Goal: Transaction & Acquisition: Purchase product/service

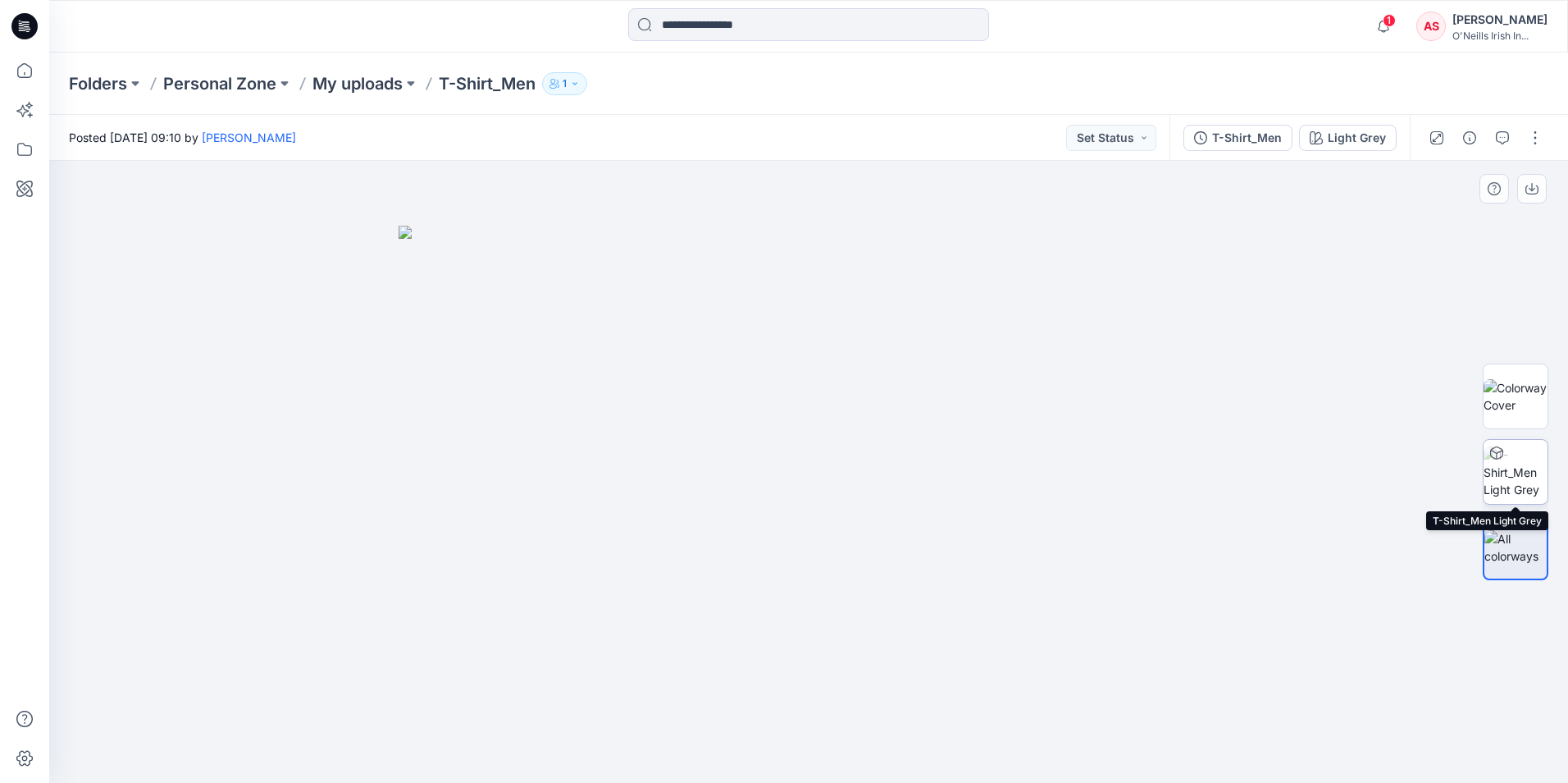
click at [1496, 454] on icon at bounding box center [1497, 453] width 13 height 13
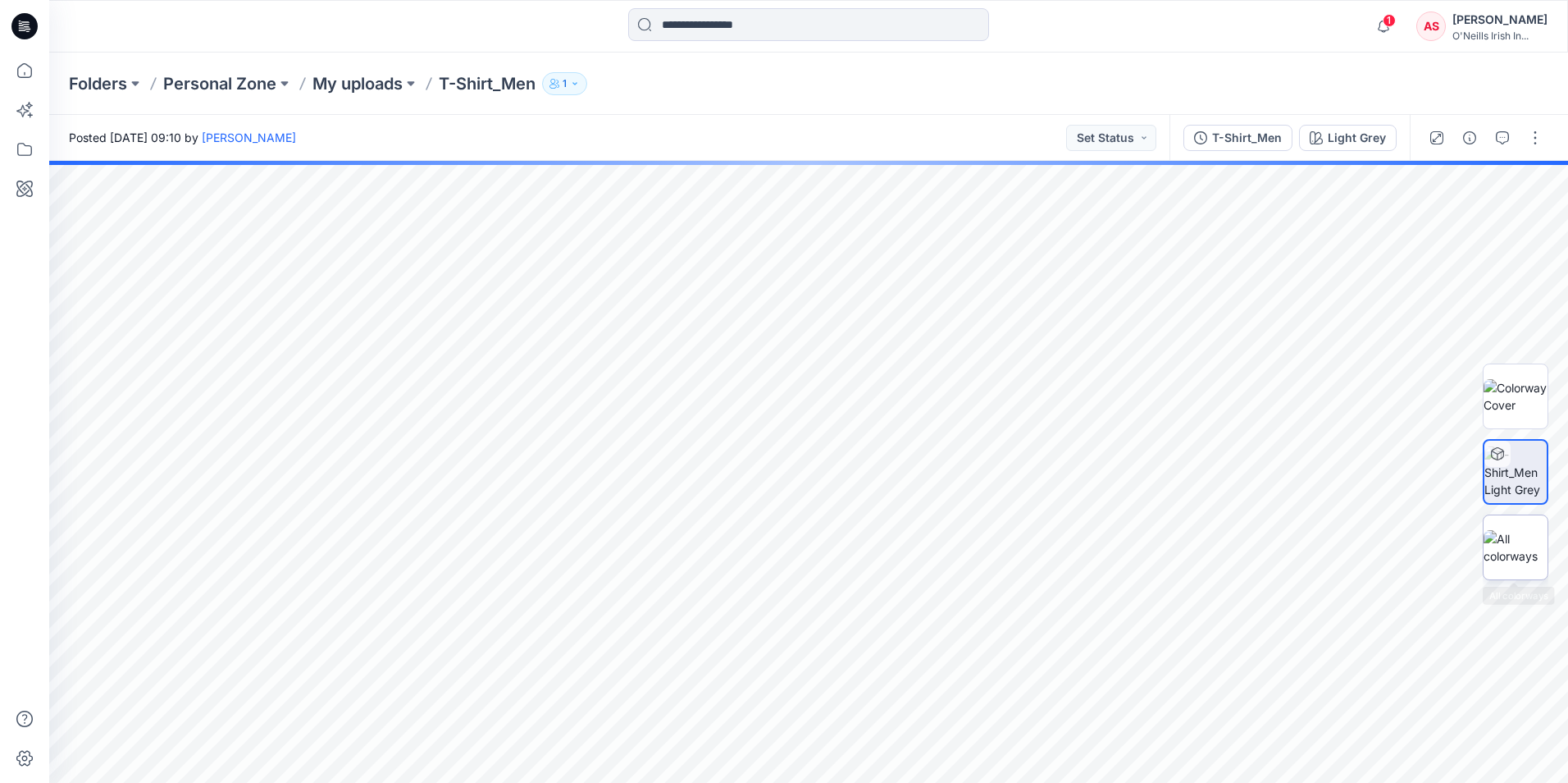
click at [1504, 549] on img at bounding box center [1515, 548] width 64 height 35
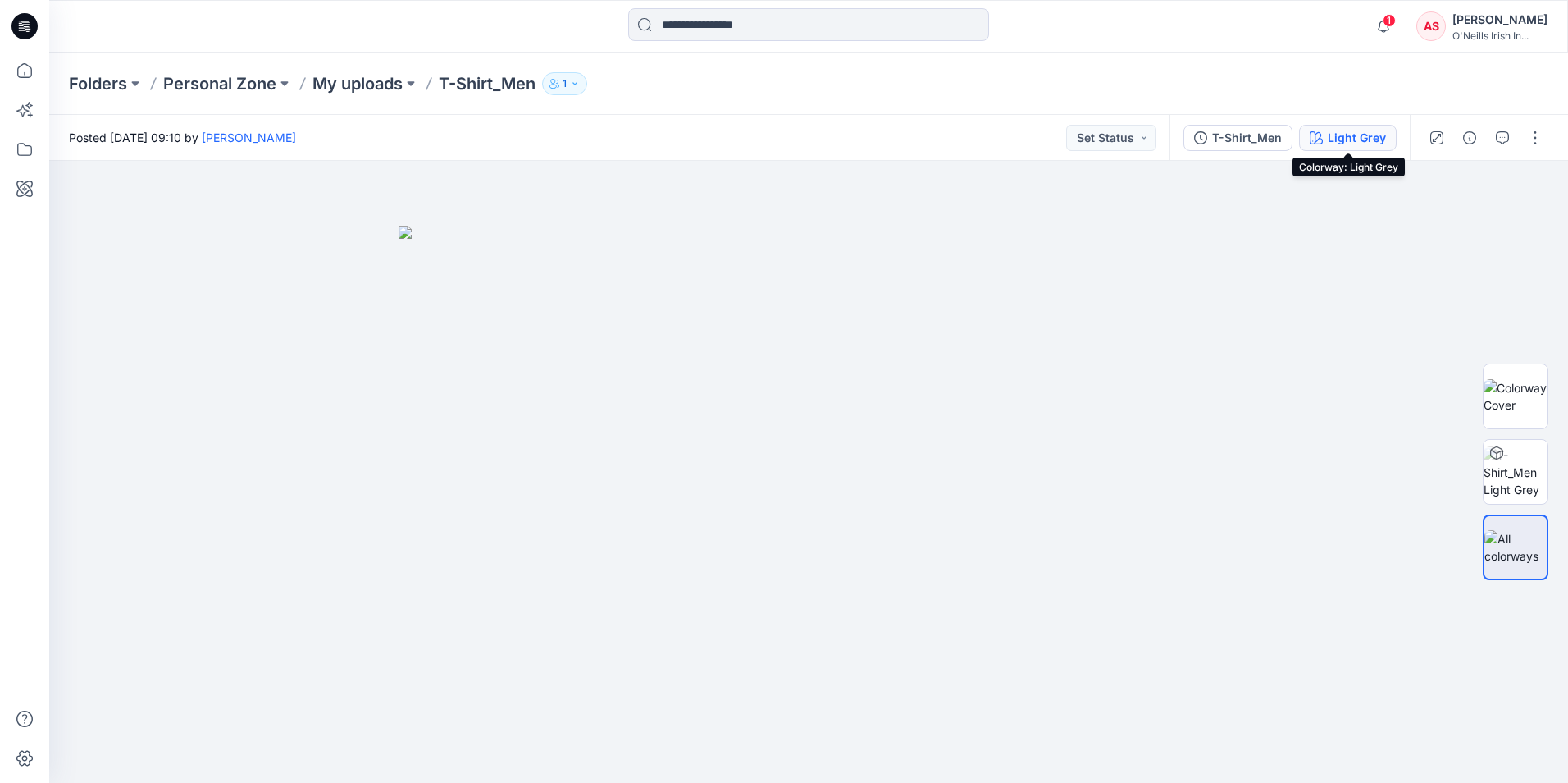
click at [1323, 137] on icon "button" at bounding box center [1316, 138] width 13 height 13
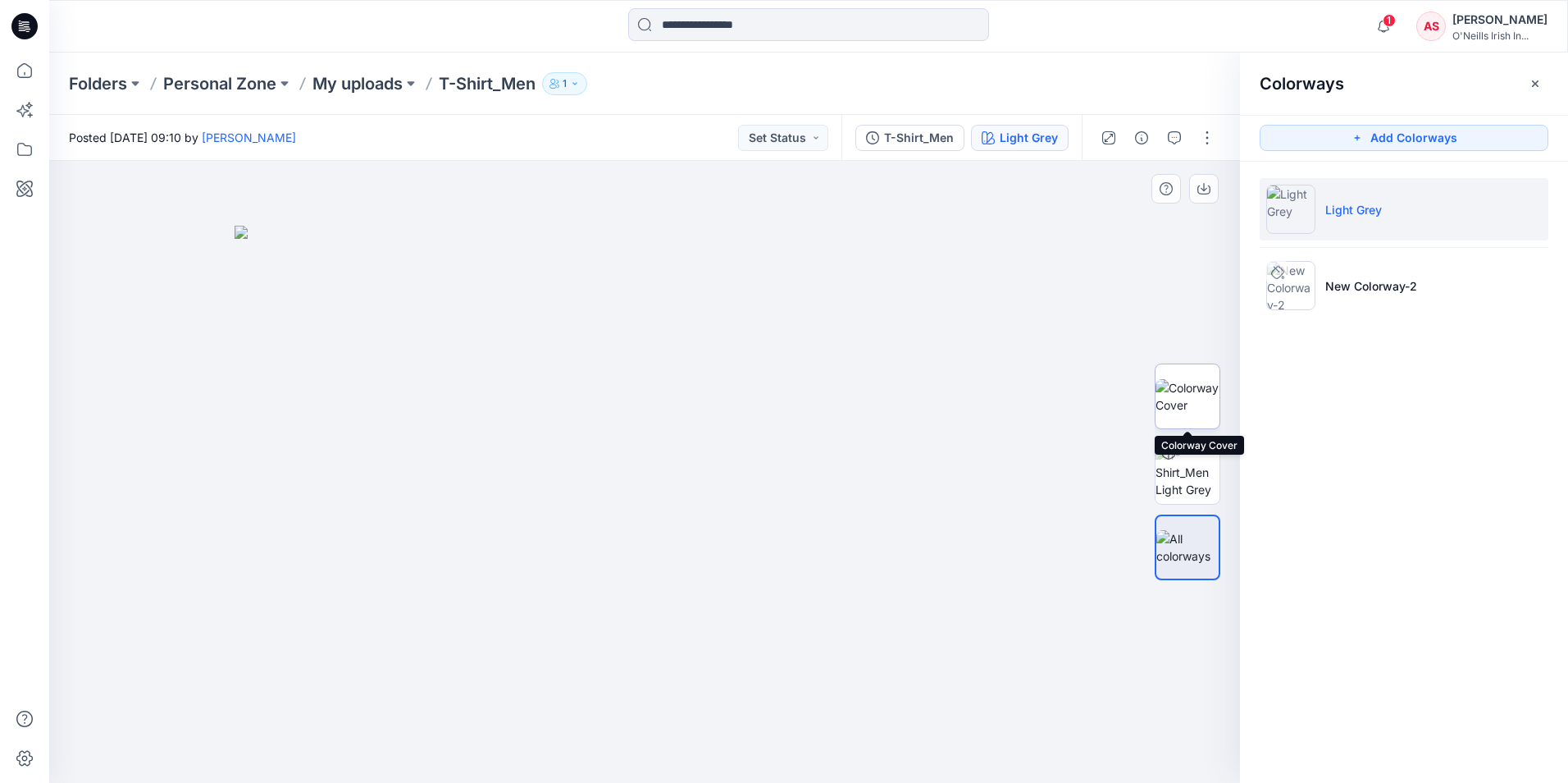
click at [1196, 381] on img at bounding box center [1187, 397] width 64 height 35
click at [611, 542] on img at bounding box center [644, 473] width 993 height 619
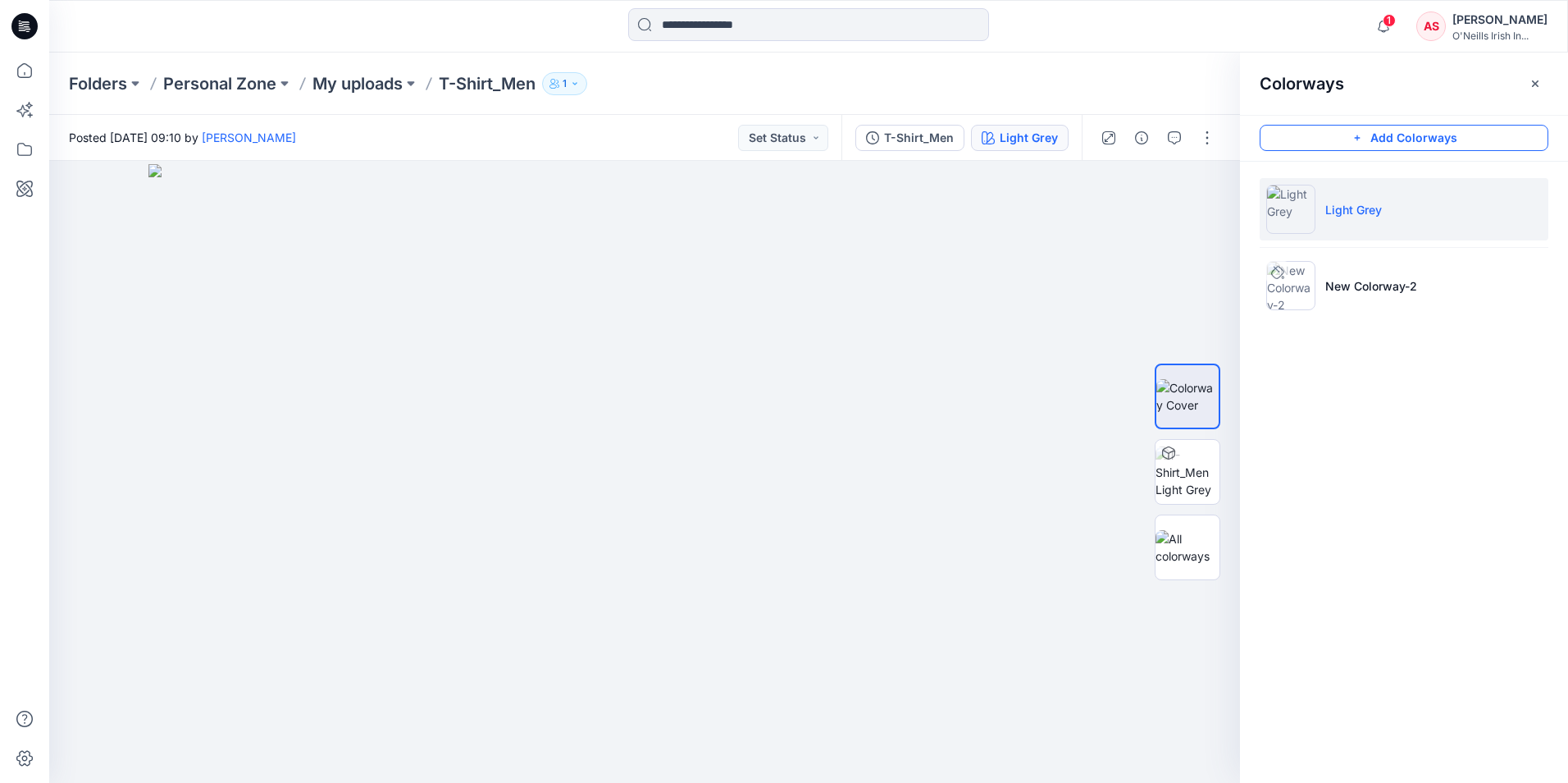
click at [1399, 134] on button "Add Colorways" at bounding box center [1403, 138] width 288 height 26
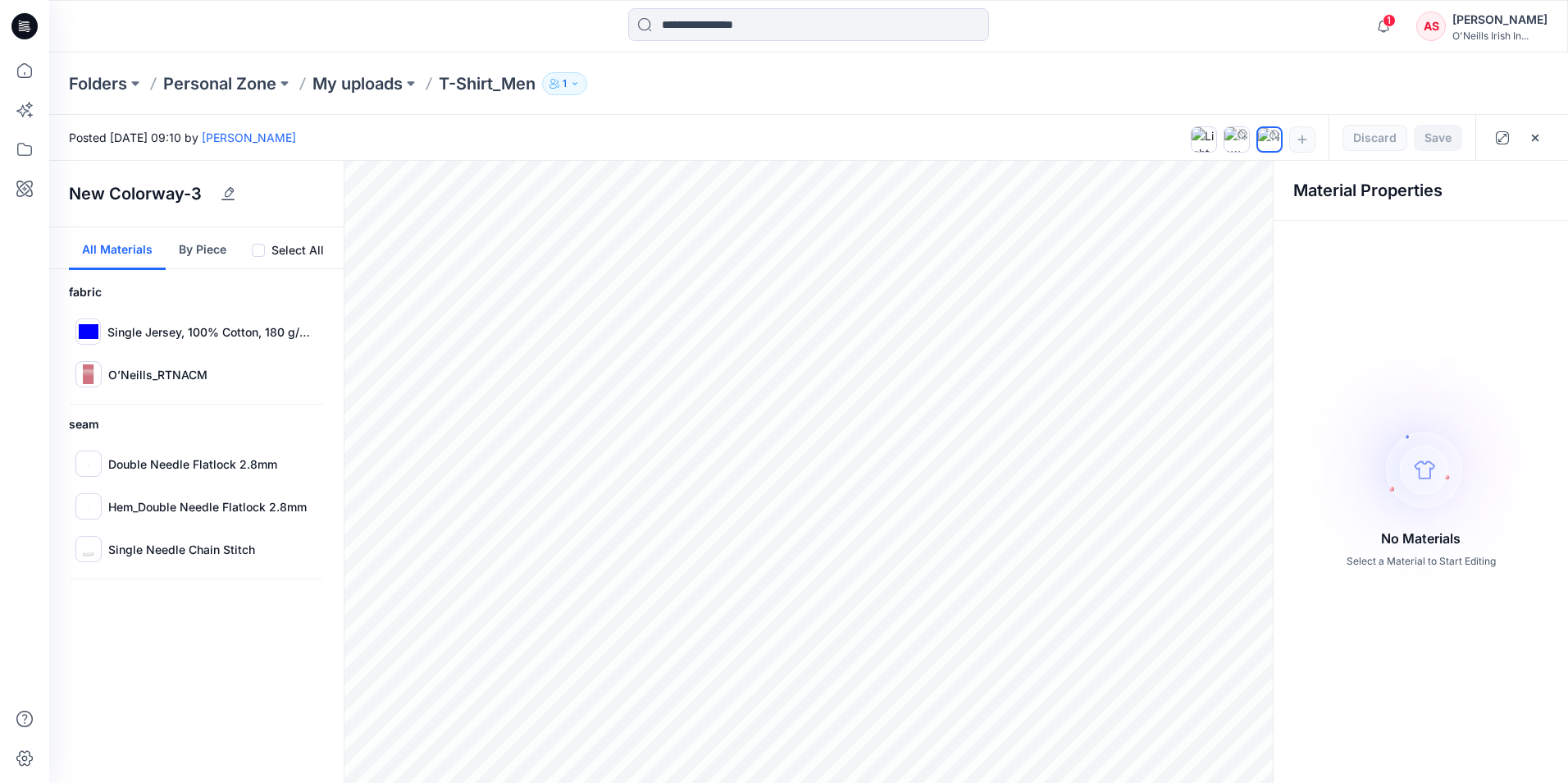
click at [265, 247] on span at bounding box center [258, 249] width 13 height 13
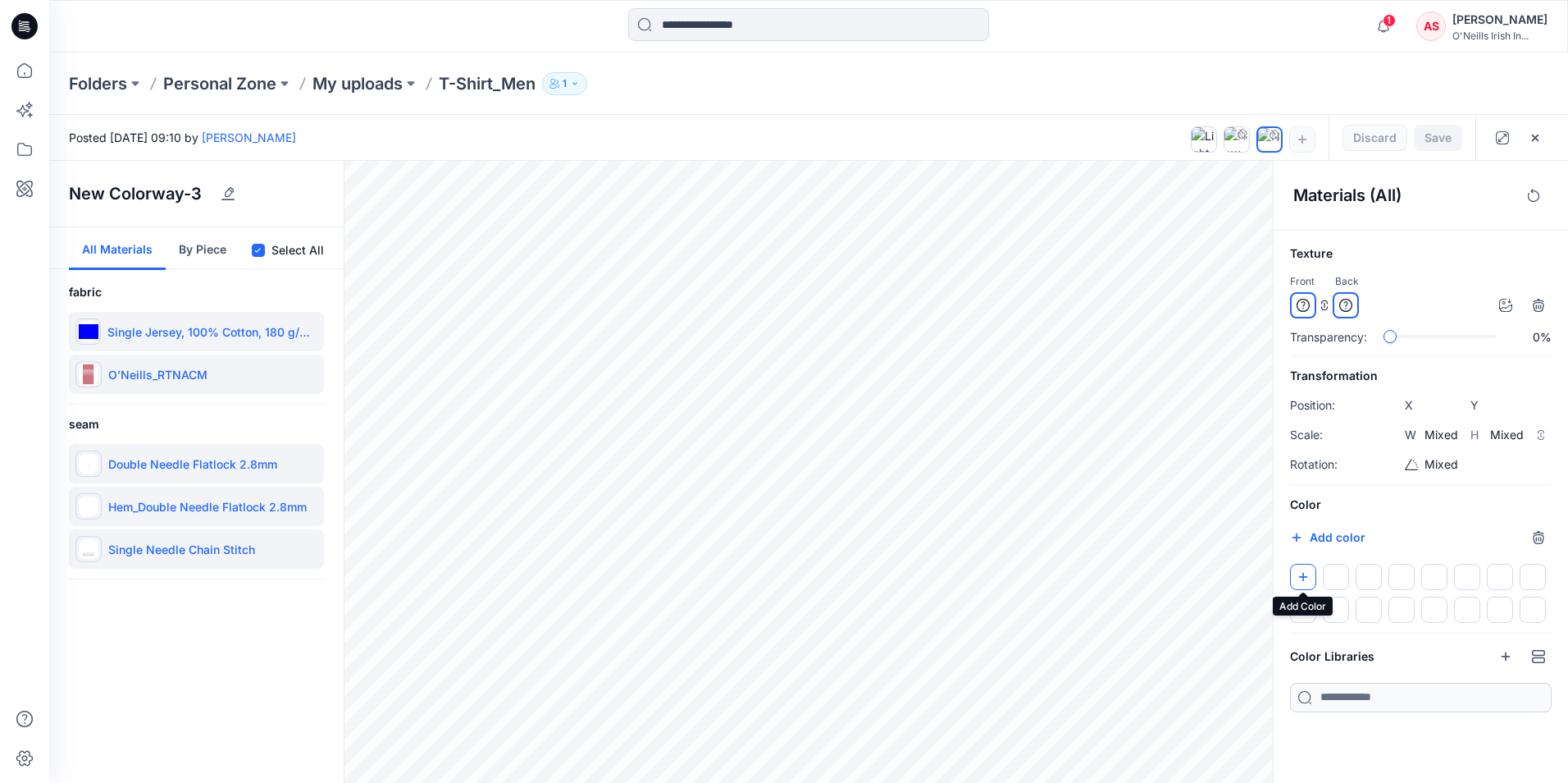
click at [1301, 576] on icon "button" at bounding box center [1304, 576] width 9 height 9
click at [1499, 659] on icon "button" at bounding box center [1505, 656] width 13 height 13
click at [1500, 660] on icon "button" at bounding box center [1505, 656] width 13 height 13
click at [1505, 654] on icon "button" at bounding box center [1505, 656] width 13 height 13
